Goal: Transaction & Acquisition: Download file/media

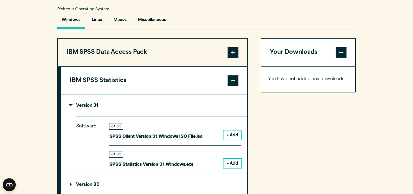
click at [234, 135] on button "+ Add" at bounding box center [232, 134] width 18 height 9
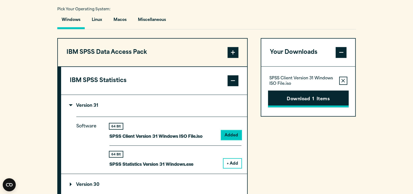
click at [327, 102] on button "Download 1 Items" at bounding box center [308, 98] width 81 height 17
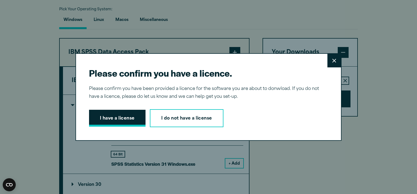
click at [135, 120] on button "I have a license" at bounding box center [117, 118] width 56 height 17
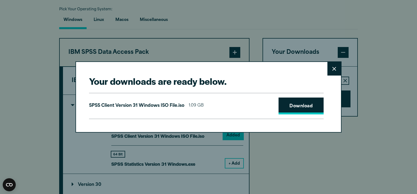
click at [301, 106] on link "Download" at bounding box center [300, 105] width 45 height 17
click at [335, 68] on button "Close" at bounding box center [334, 69] width 14 height 14
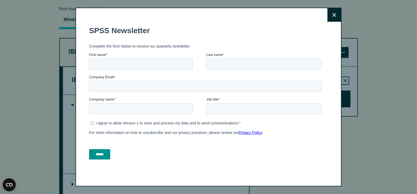
click at [337, 17] on button "Close" at bounding box center [334, 15] width 14 height 14
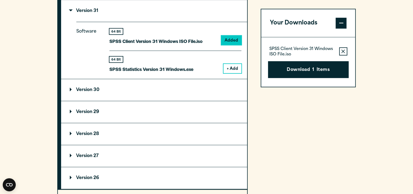
scroll to position [551, 0]
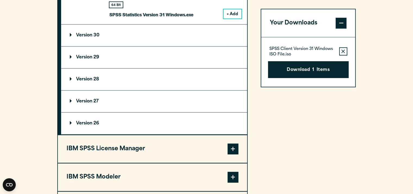
click at [186, 120] on summary "Version 26" at bounding box center [154, 123] width 186 height 22
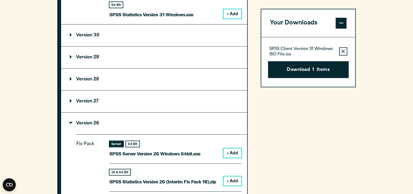
click at [284, 132] on div "Your Downloads SPSS Client Version 31 Windows ISO File.iso Remove this item fro…" at bounding box center [307, 157] width 95 height 537
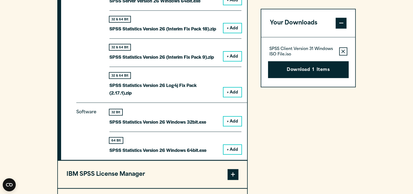
scroll to position [714, 0]
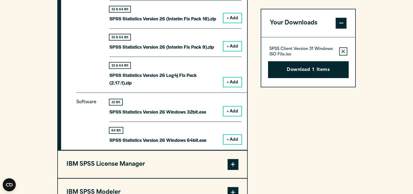
click at [231, 140] on button "+ Add" at bounding box center [232, 139] width 18 height 9
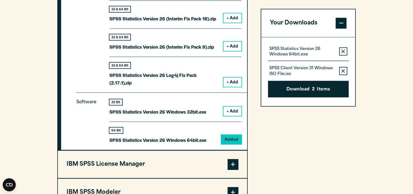
click at [341, 51] on button "Remove this item from your software download list" at bounding box center [343, 51] width 8 height 8
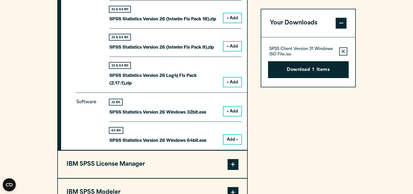
click at [331, 73] on button "Download 1 Items" at bounding box center [308, 69] width 81 height 17
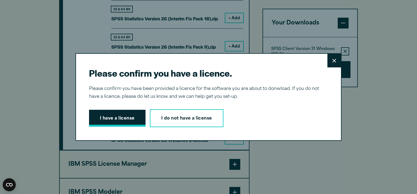
click at [121, 119] on button "I have a license" at bounding box center [117, 118] width 56 height 17
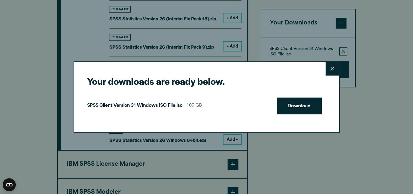
click at [336, 69] on button "Close" at bounding box center [332, 69] width 14 height 14
